Goal: Transaction & Acquisition: Book appointment/travel/reservation

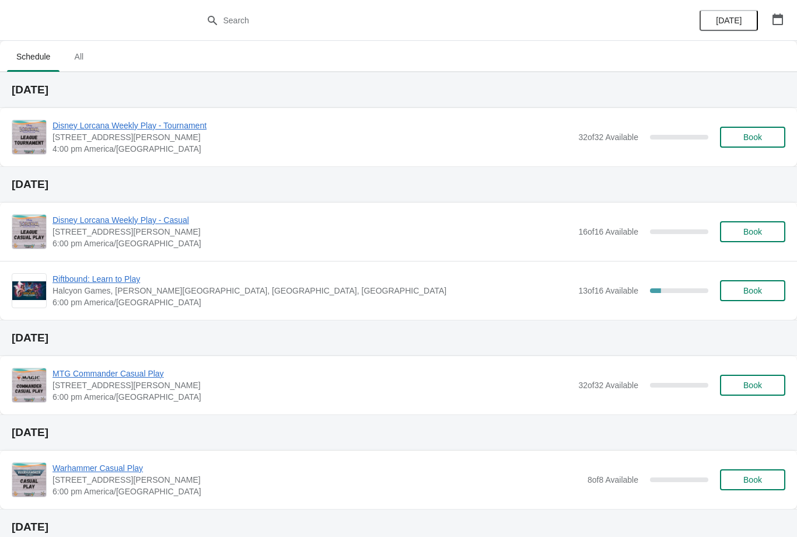
click at [749, 132] on span "Book" at bounding box center [752, 136] width 19 height 9
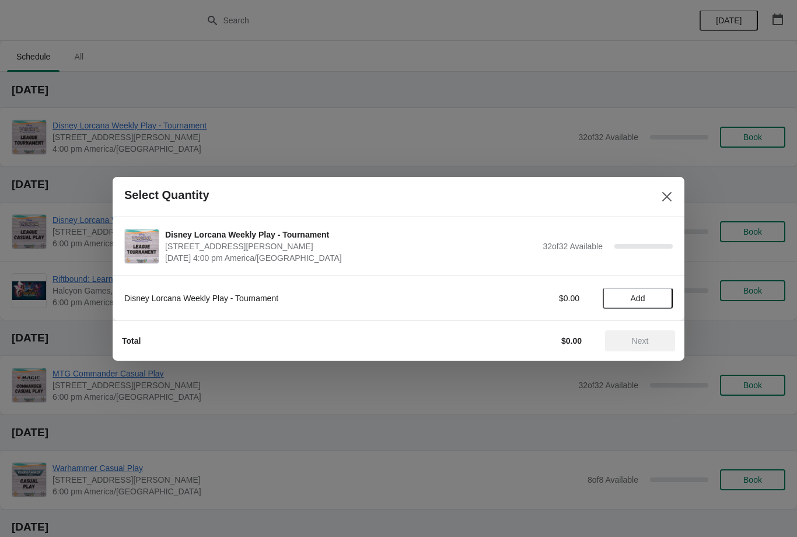
click at [645, 293] on span "Add" at bounding box center [637, 297] width 15 height 9
click at [642, 343] on span "Next" at bounding box center [640, 340] width 17 height 9
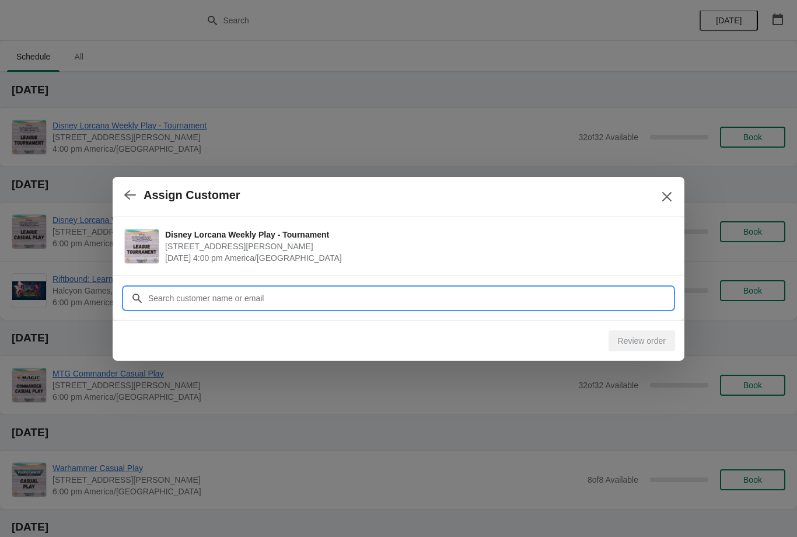
click at [301, 303] on input "Customer" at bounding box center [410, 298] width 525 height 21
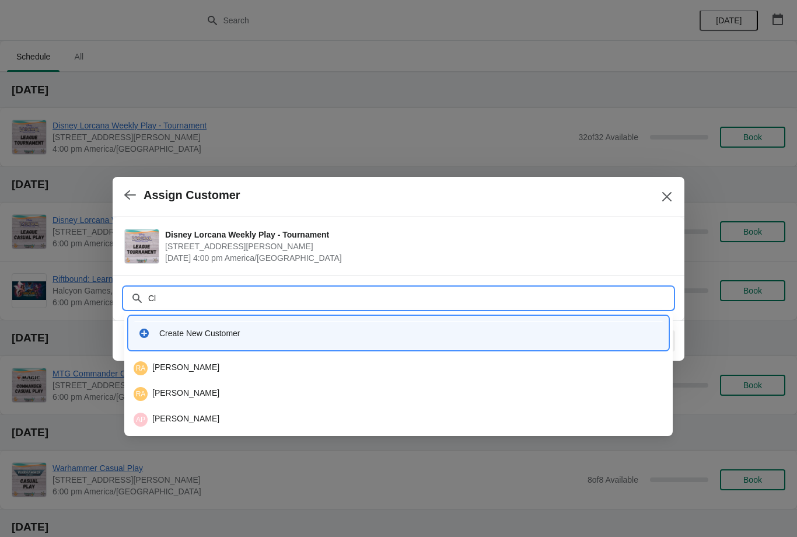
type input "Cla"
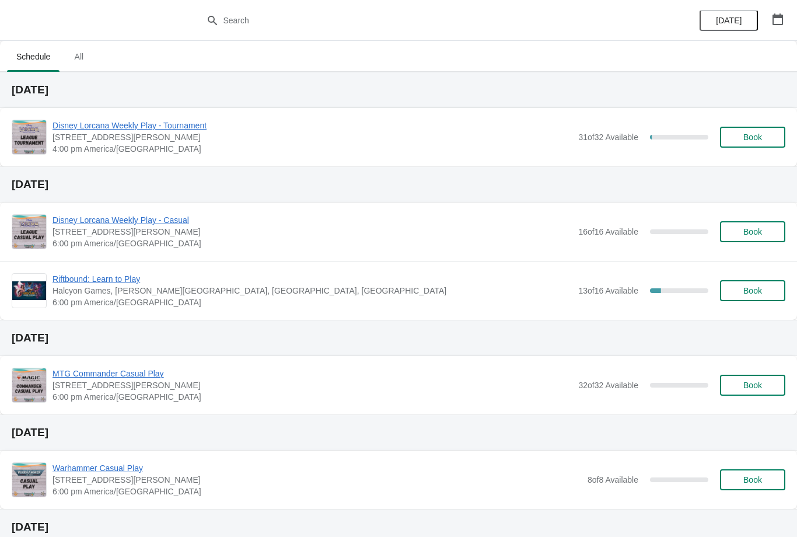
click at [749, 135] on span "Book" at bounding box center [752, 136] width 19 height 9
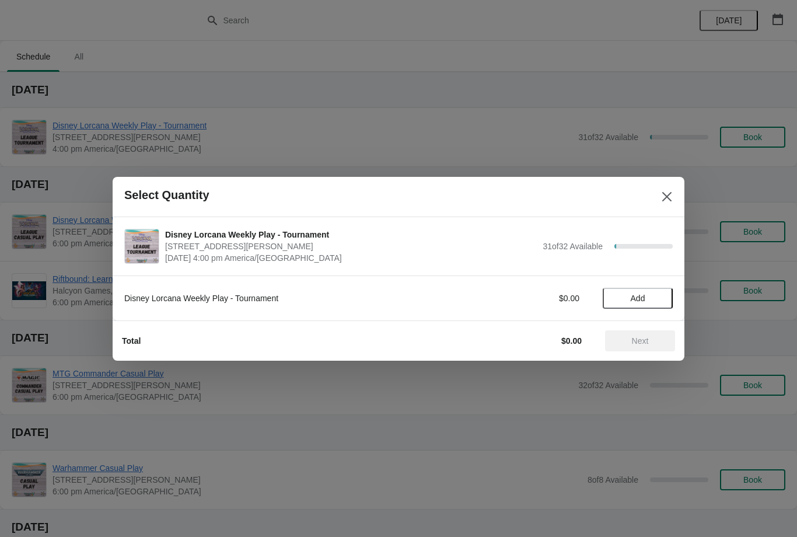
click at [648, 299] on span "Add" at bounding box center [637, 297] width 49 height 9
click at [642, 339] on span "Next" at bounding box center [640, 340] width 17 height 9
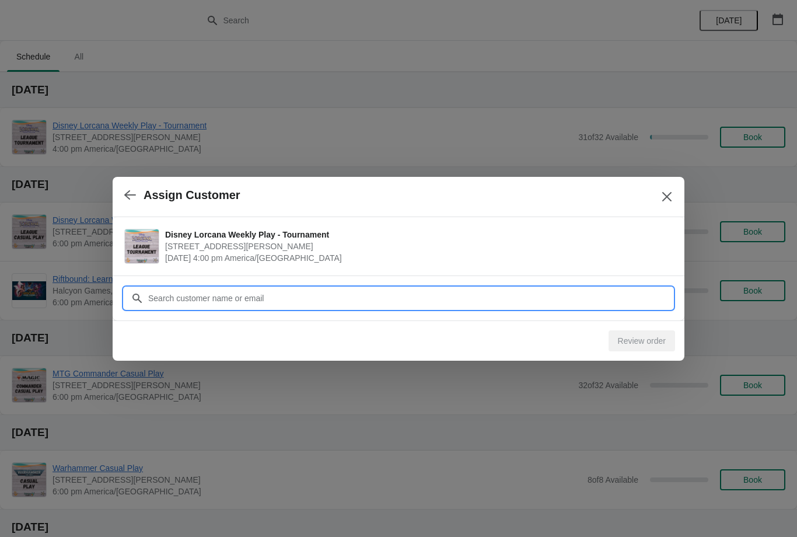
click at [378, 304] on input "Customer" at bounding box center [410, 298] width 525 height 21
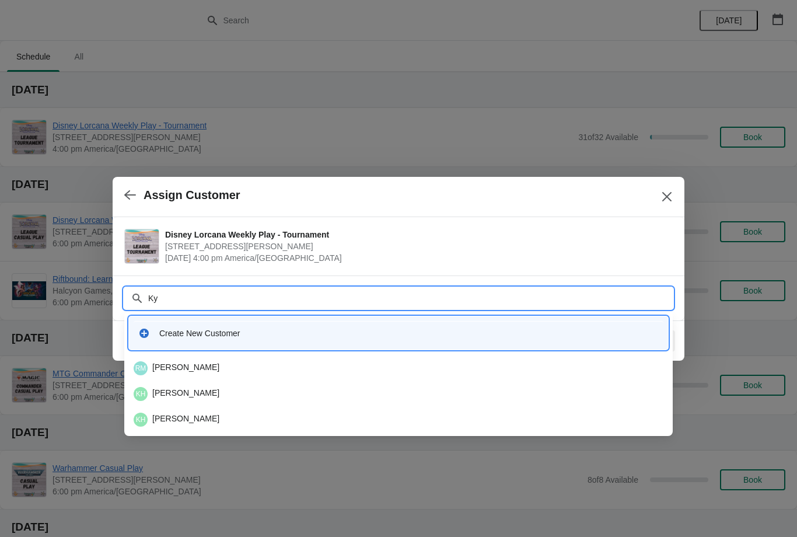
type input "K"
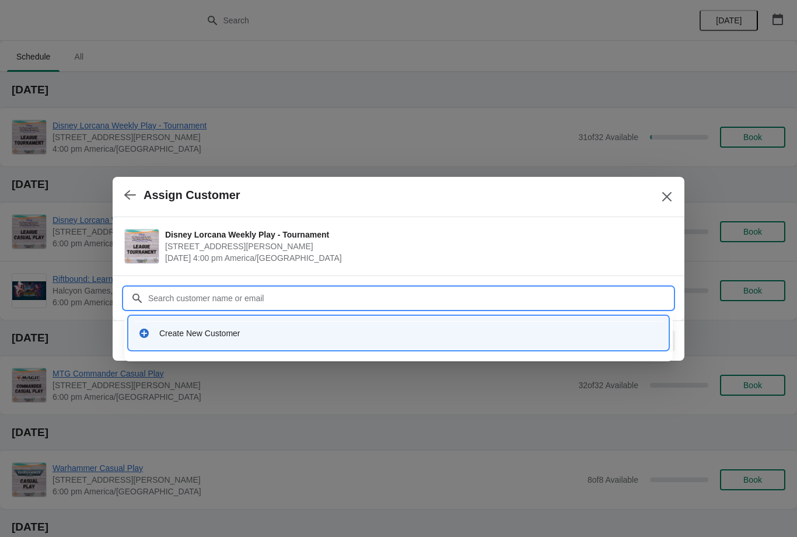
type input "J"
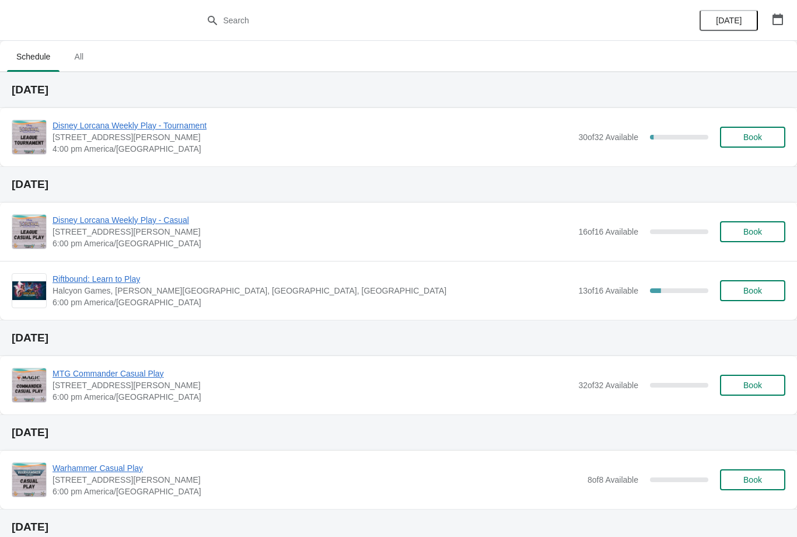
click at [753, 138] on span "Book" at bounding box center [752, 136] width 19 height 9
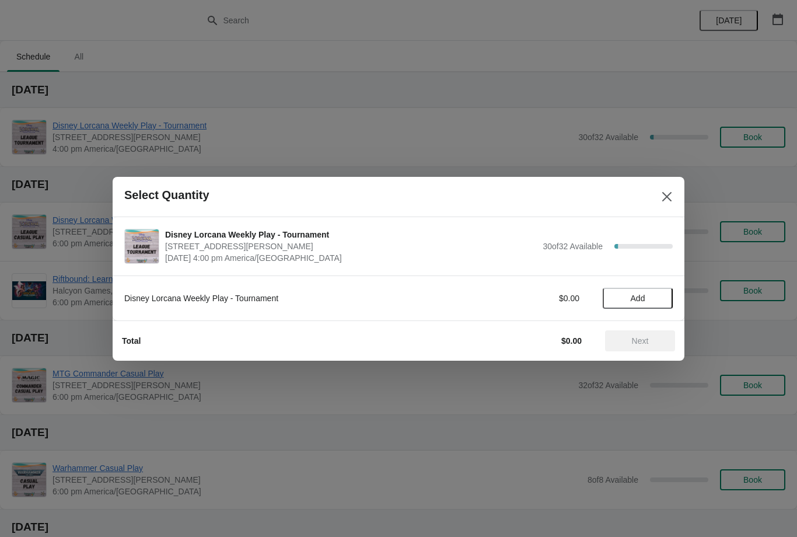
click at [645, 300] on span "Add" at bounding box center [637, 297] width 15 height 9
click at [640, 341] on span "Next" at bounding box center [640, 340] width 17 height 9
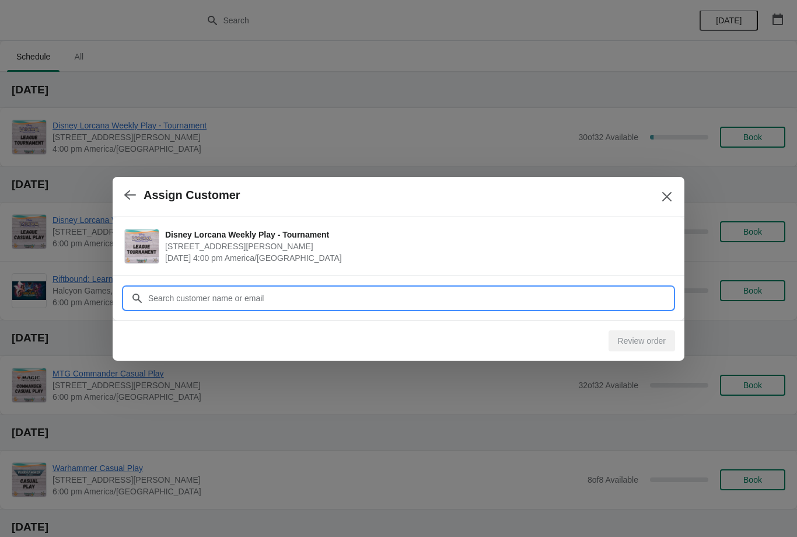
click at [373, 300] on input "Customer" at bounding box center [410, 298] width 525 height 21
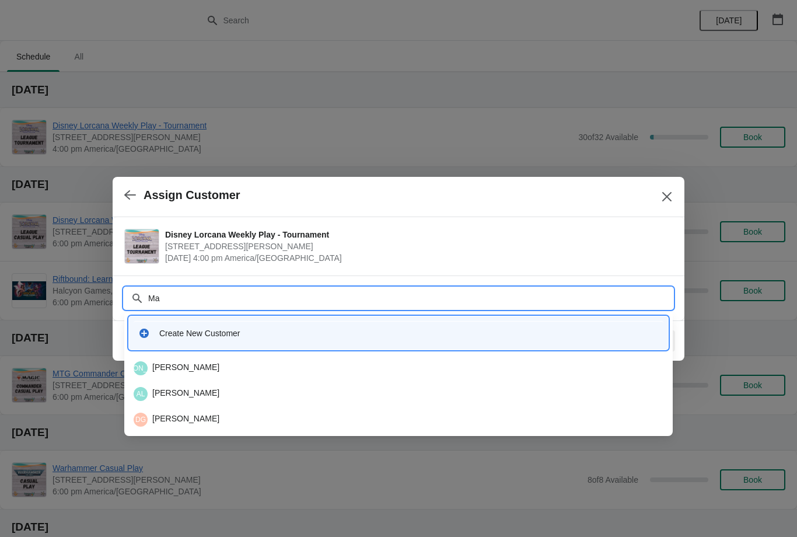
type input "M"
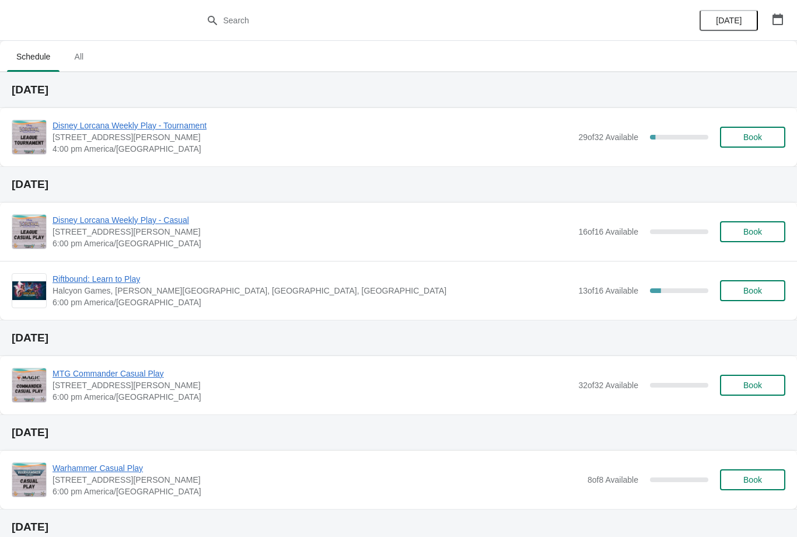
click at [761, 140] on span "Book" at bounding box center [752, 136] width 19 height 9
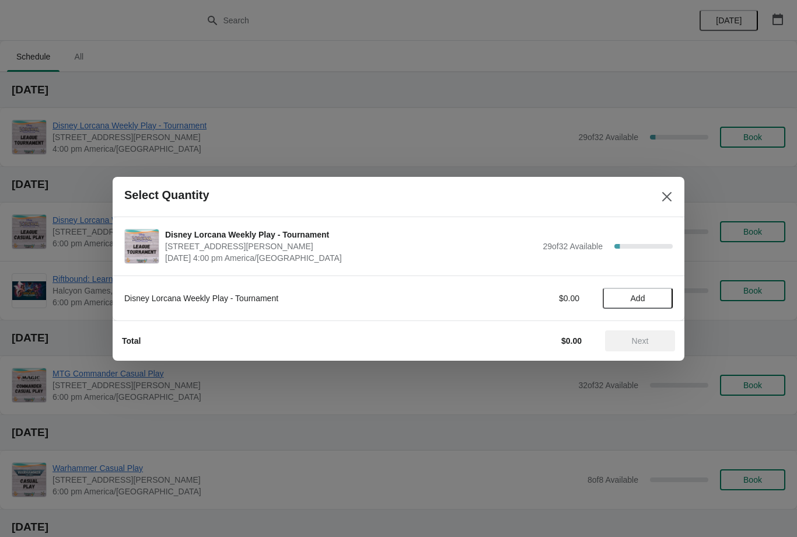
click at [641, 299] on span "Add" at bounding box center [637, 297] width 15 height 9
click at [639, 339] on span "Next" at bounding box center [640, 340] width 17 height 9
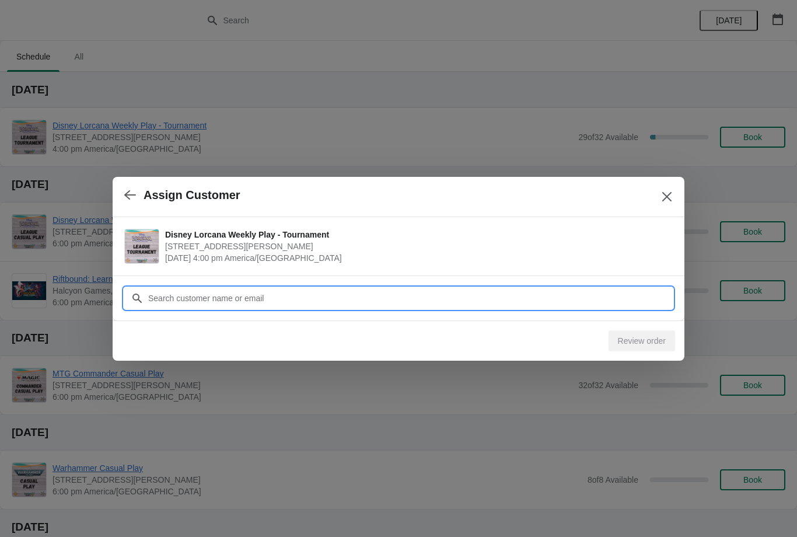
click at [355, 298] on input "Customer" at bounding box center [410, 298] width 525 height 21
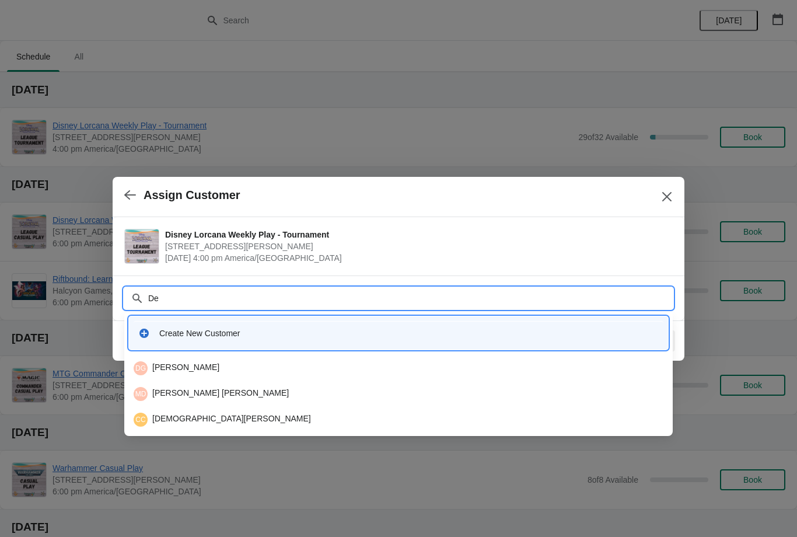
type input "D"
type input "T"
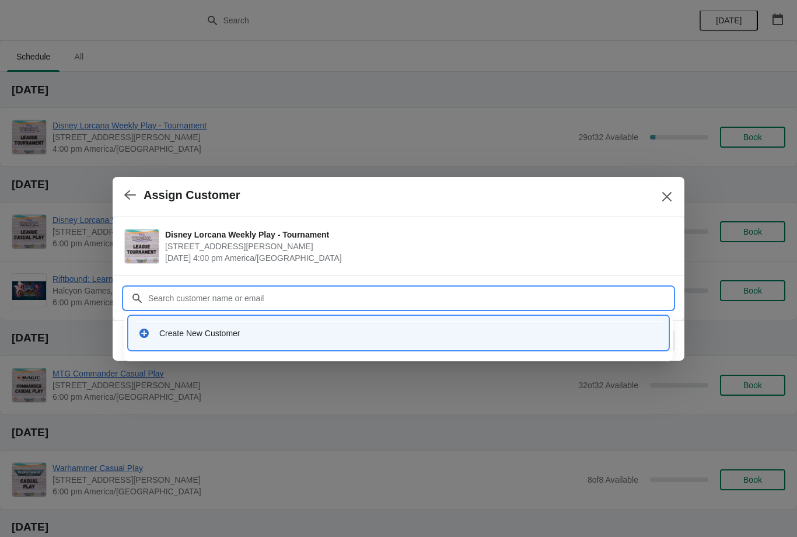
click at [213, 329] on div "Create New Customer" at bounding box center [408, 333] width 499 height 12
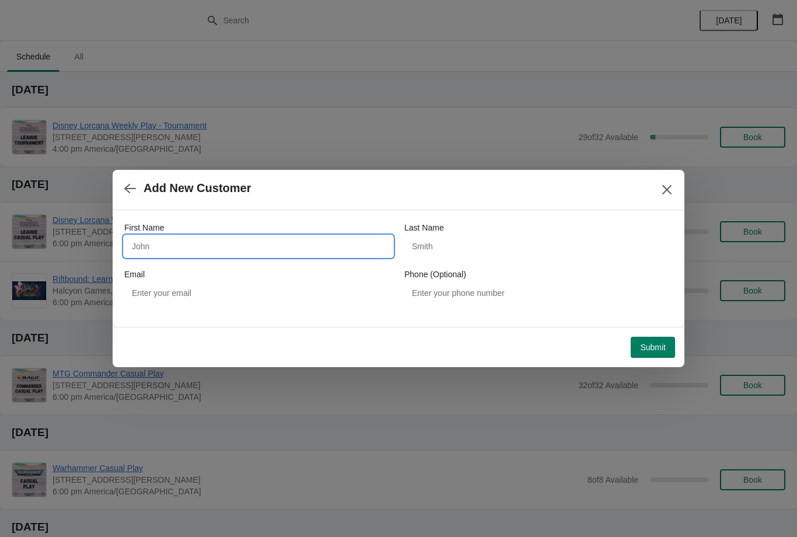
click at [185, 248] on input "First Name" at bounding box center [258, 246] width 268 height 21
type input "Derek"
click at [464, 236] on input "Last Name" at bounding box center [538, 246] width 268 height 21
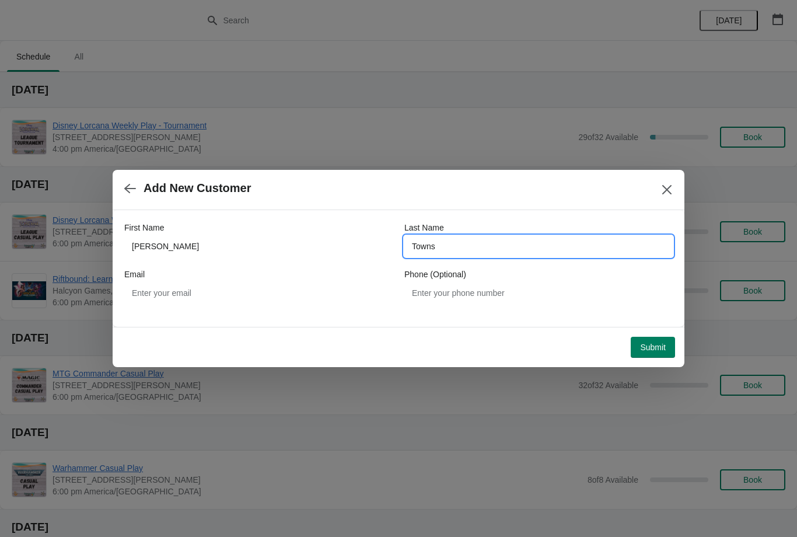
type input "Towns"
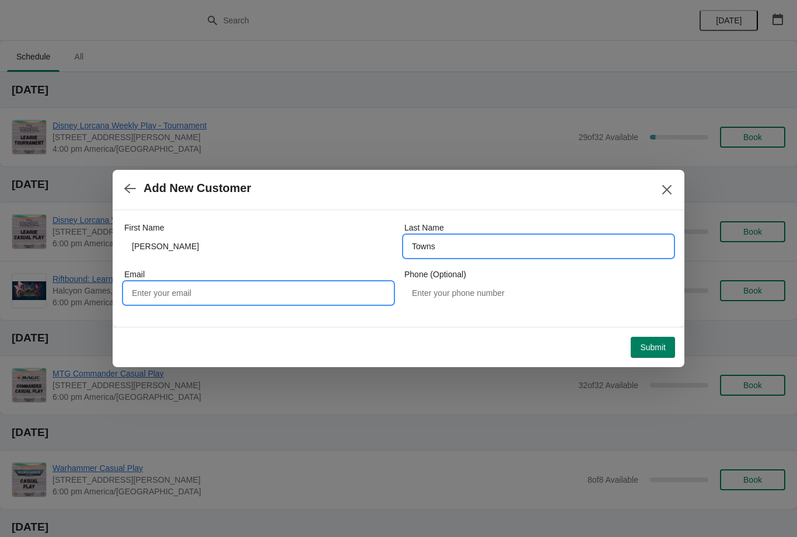
click at [245, 297] on input "Email" at bounding box center [258, 292] width 268 height 21
click at [652, 348] on span "Submit" at bounding box center [653, 346] width 26 height 9
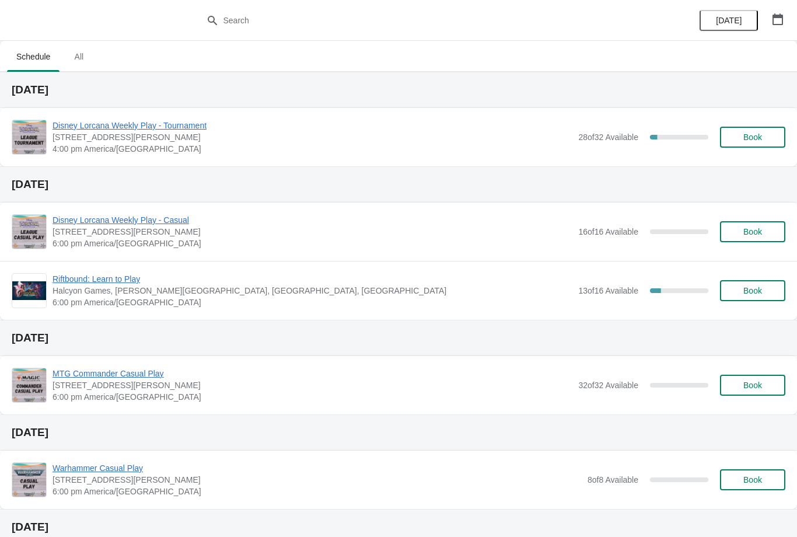
click at [753, 132] on span "Book" at bounding box center [752, 136] width 19 height 9
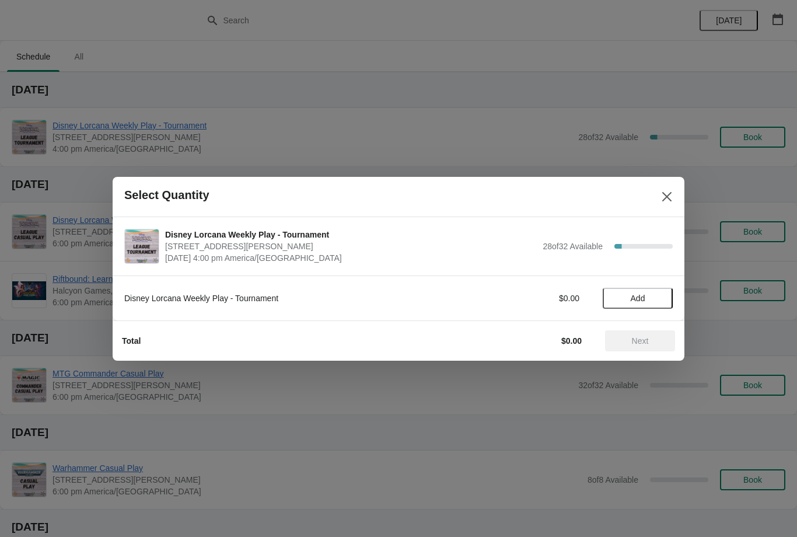
click at [646, 302] on span "Add" at bounding box center [637, 297] width 49 height 9
click at [647, 338] on span "Next" at bounding box center [640, 340] width 17 height 9
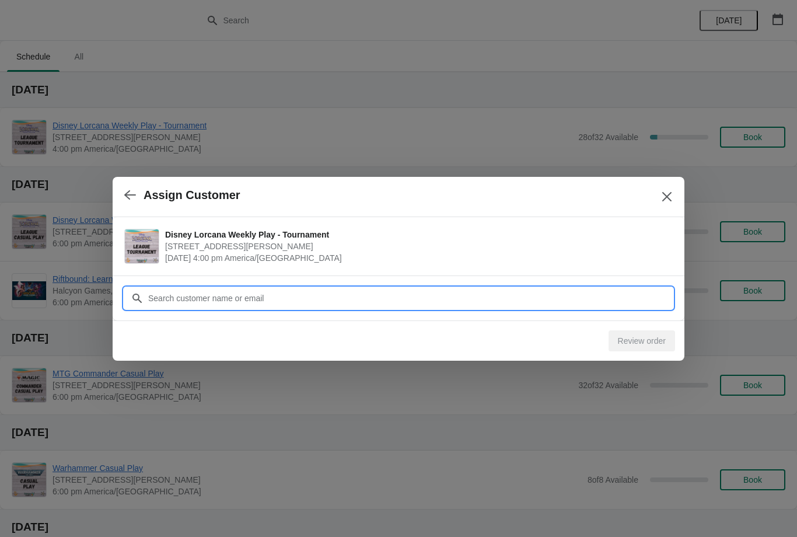
click at [344, 294] on input "Customer" at bounding box center [410, 298] width 525 height 21
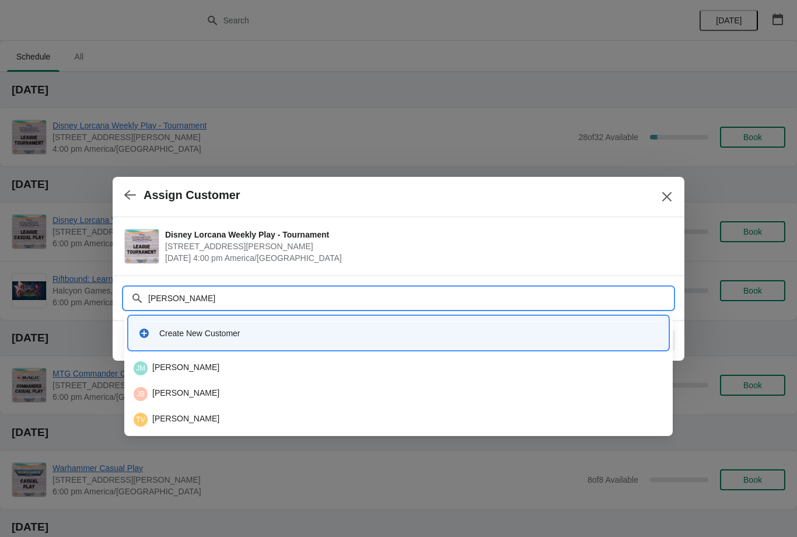
type input "Jaym"
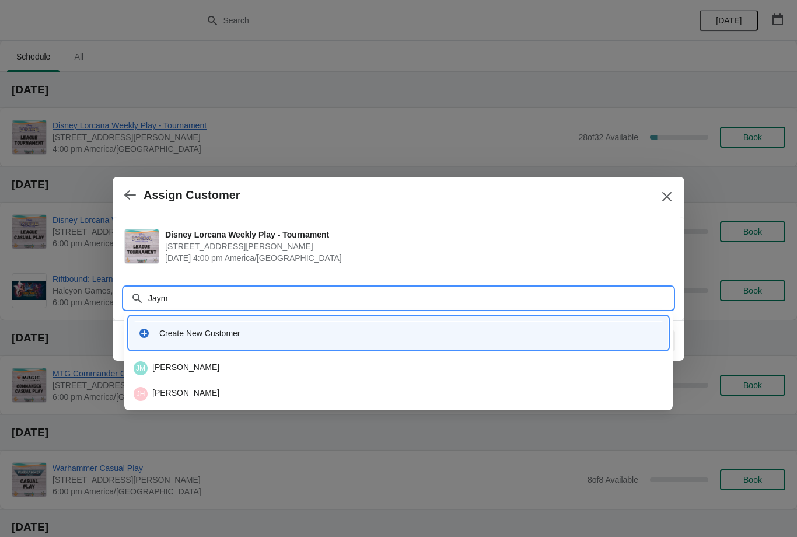
click at [205, 395] on div "JH Jaymes Hentges" at bounding box center [399, 394] width 530 height 14
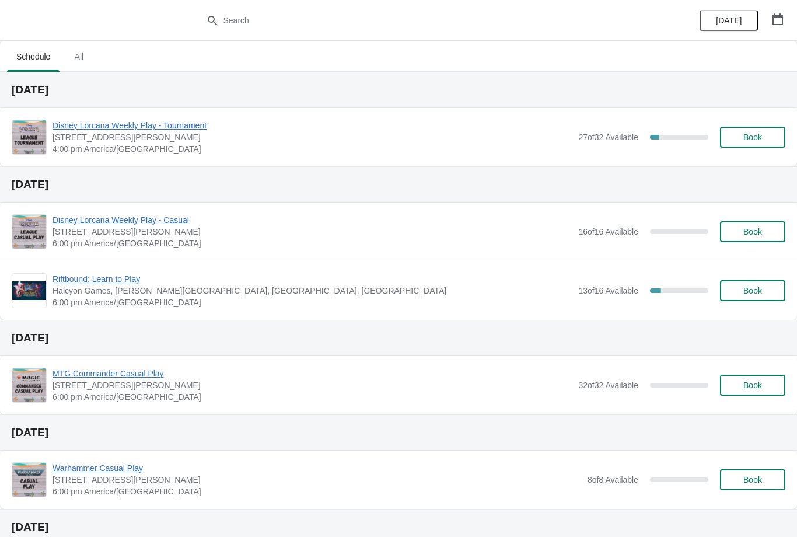
click at [753, 133] on span "Book" at bounding box center [752, 136] width 19 height 9
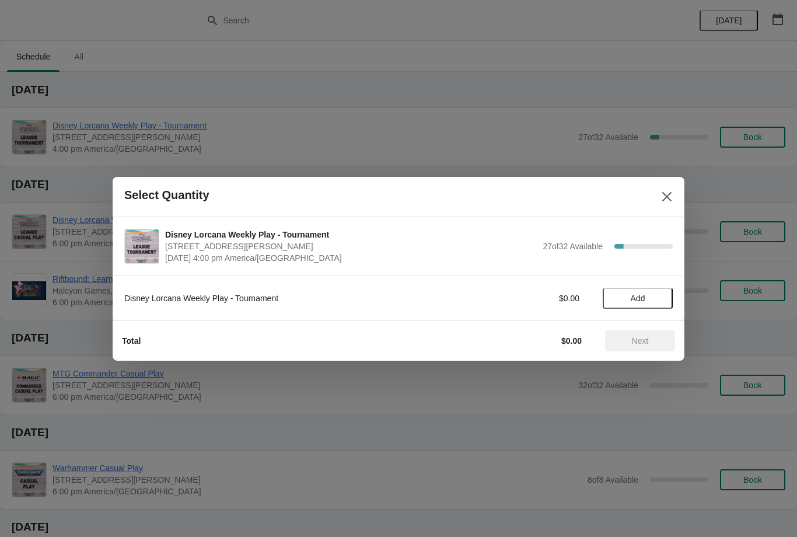
click at [646, 293] on span "Add" at bounding box center [637, 297] width 49 height 9
click at [640, 340] on span "Next" at bounding box center [640, 340] width 17 height 9
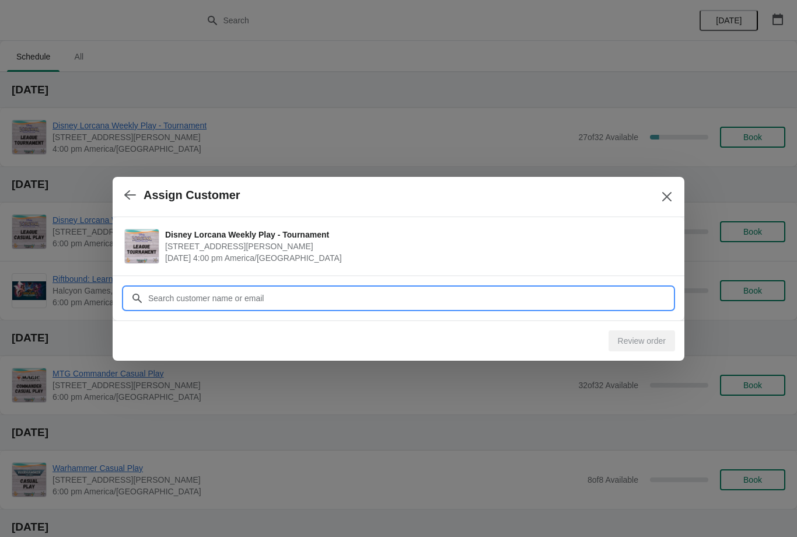
click at [291, 303] on input "Customer" at bounding box center [410, 298] width 525 height 21
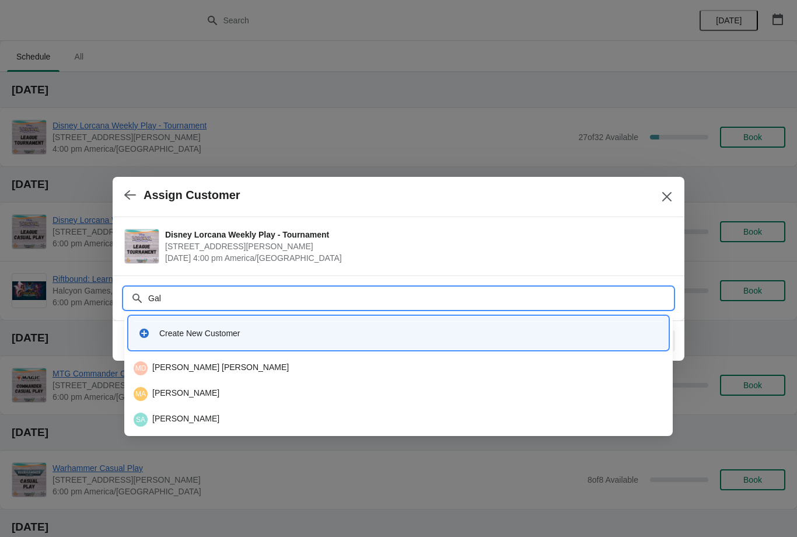
type input "Gall"
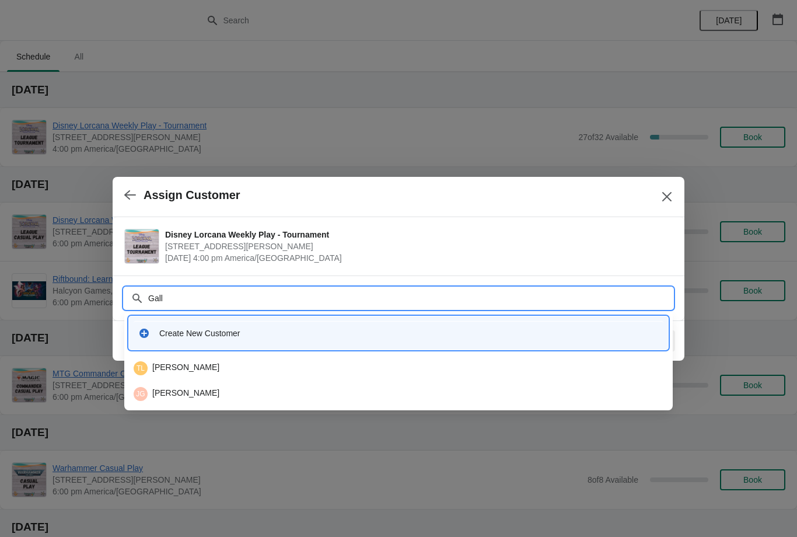
click at [211, 391] on div "[PERSON_NAME]" at bounding box center [399, 394] width 530 height 14
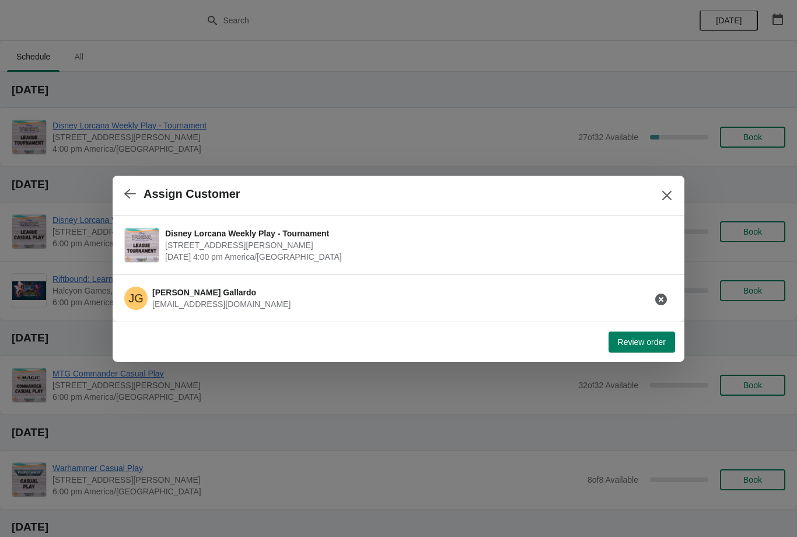
click at [646, 344] on span "Review order" at bounding box center [642, 341] width 48 height 9
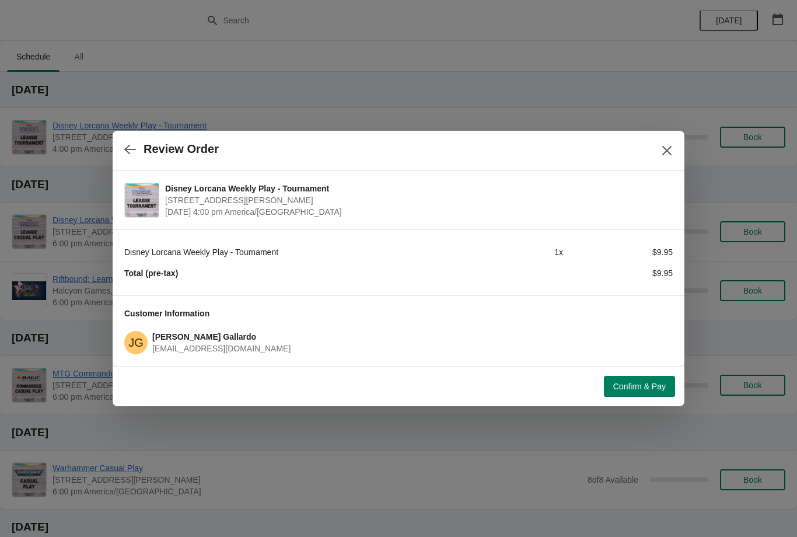
click at [639, 390] on span "Confirm & Pay" at bounding box center [639, 385] width 52 height 9
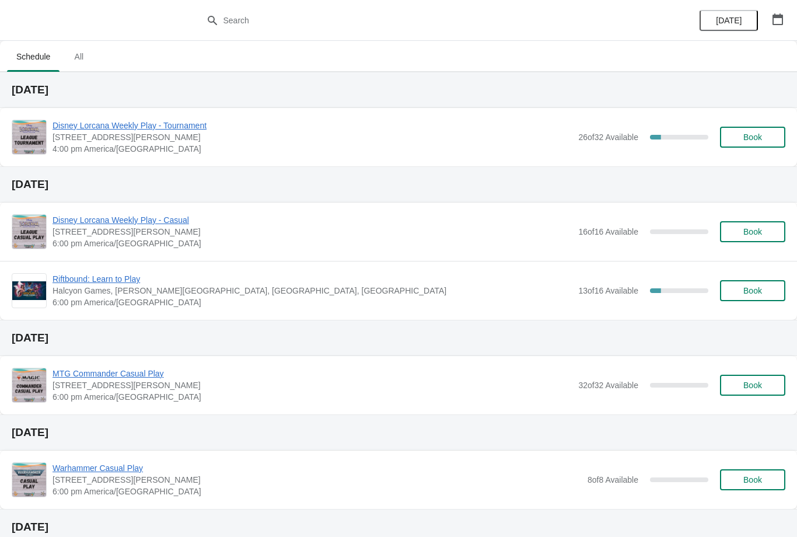
click at [761, 143] on button "Book" at bounding box center [752, 137] width 65 height 21
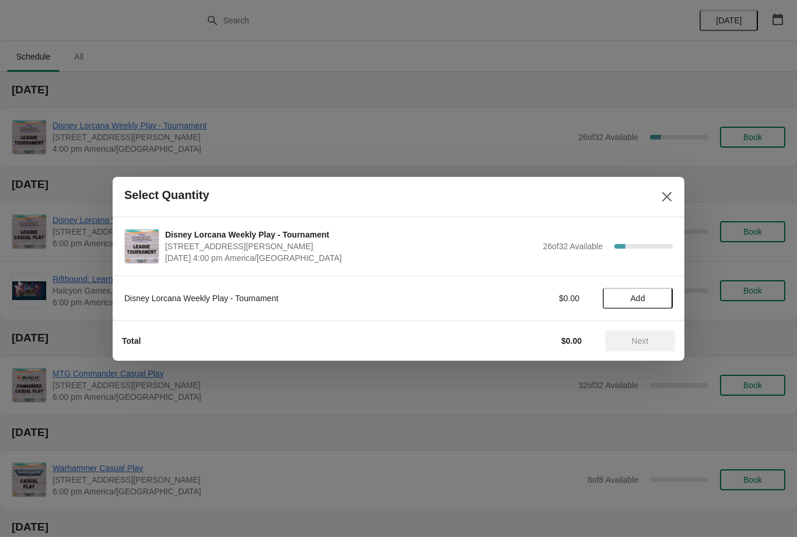
click at [653, 299] on span "Add" at bounding box center [637, 297] width 49 height 9
click at [662, 293] on icon at bounding box center [657, 298] width 12 height 12
click at [658, 338] on span "Next" at bounding box center [639, 340] width 51 height 9
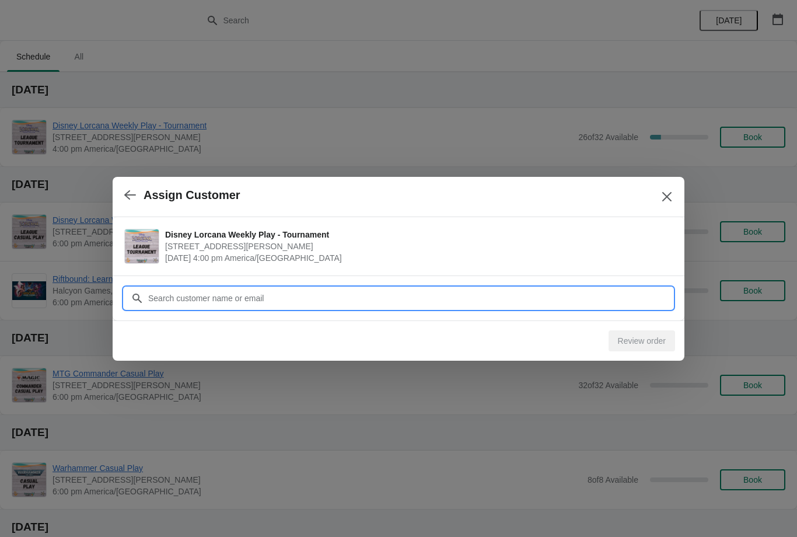
click at [380, 305] on input "Customer" at bounding box center [410, 298] width 525 height 21
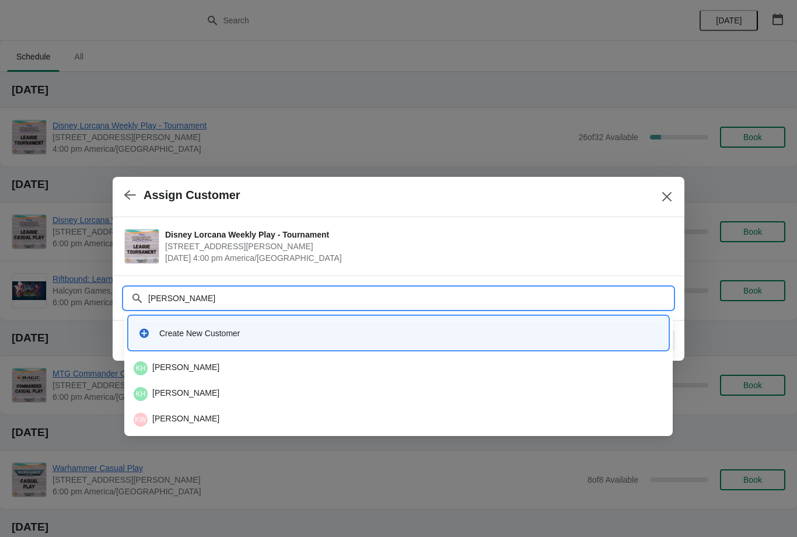
type input "Kylee"
click at [192, 366] on div "KW Kylee Woodruff" at bounding box center [399, 368] width 530 height 14
